Goal: Transaction & Acquisition: Purchase product/service

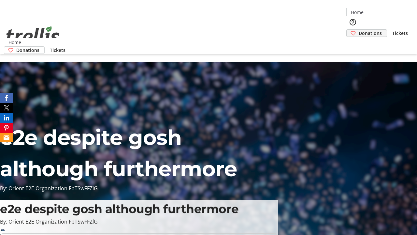
click at [359, 30] on span "Donations" at bounding box center [370, 33] width 23 height 7
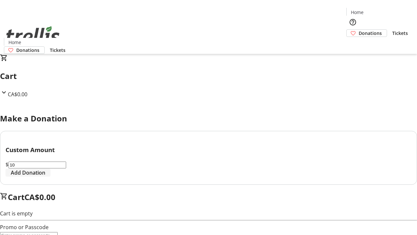
click at [45, 176] on span "Add Donation" at bounding box center [28, 172] width 35 height 8
